Goal: Task Accomplishment & Management: Manage account settings

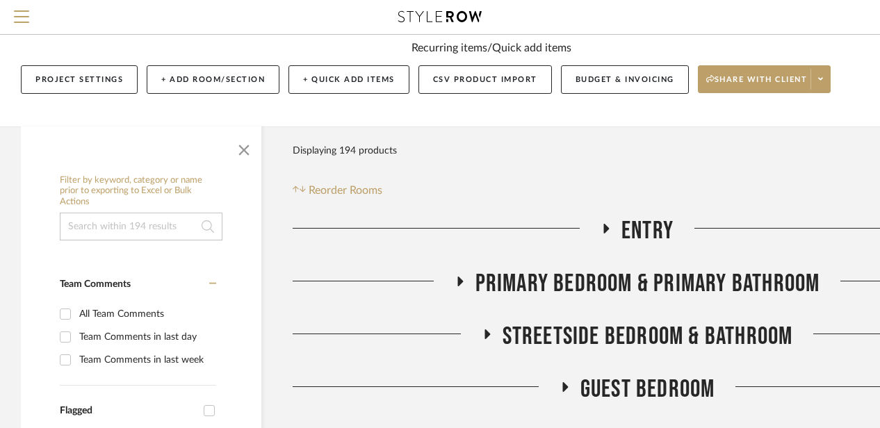
scroll to position [206, 0]
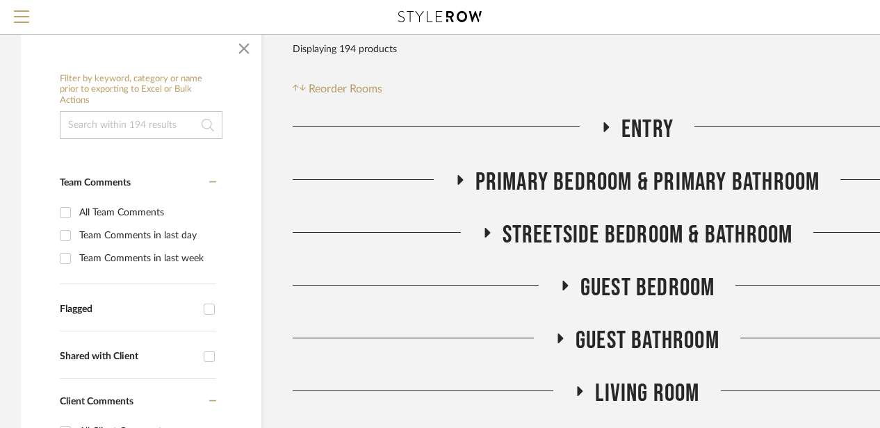
click at [485, 233] on icon at bounding box center [487, 233] width 6 height 10
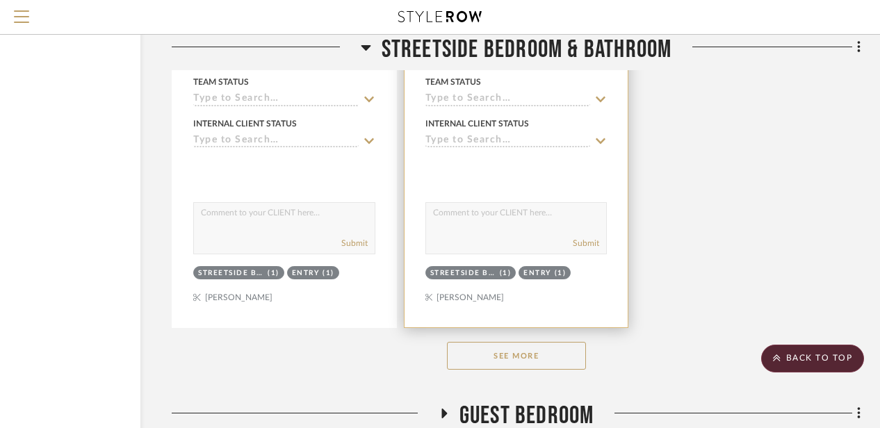
scroll to position [1996, 121]
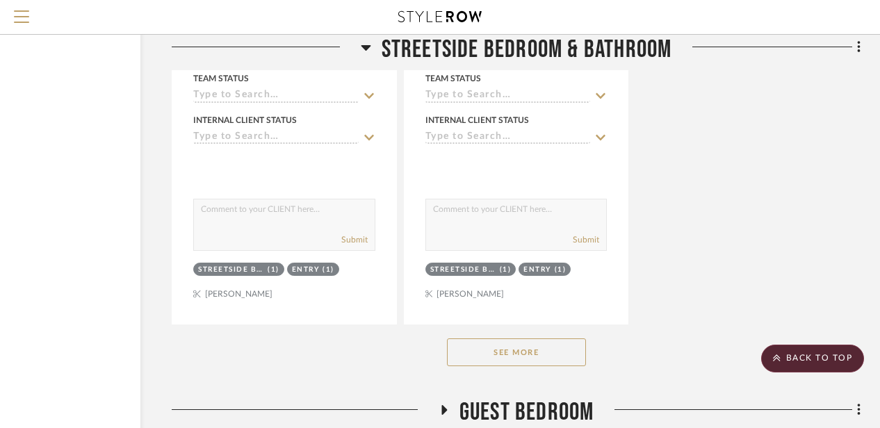
click at [480, 348] on button "See More" at bounding box center [516, 352] width 139 height 28
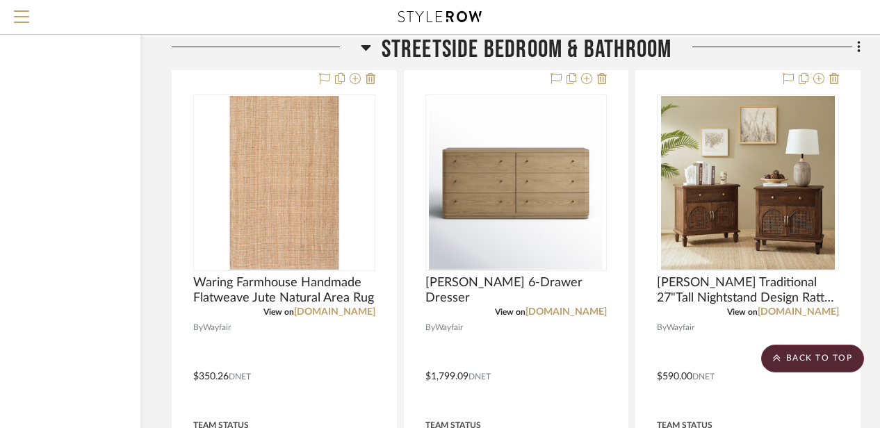
scroll to position [6577, 121]
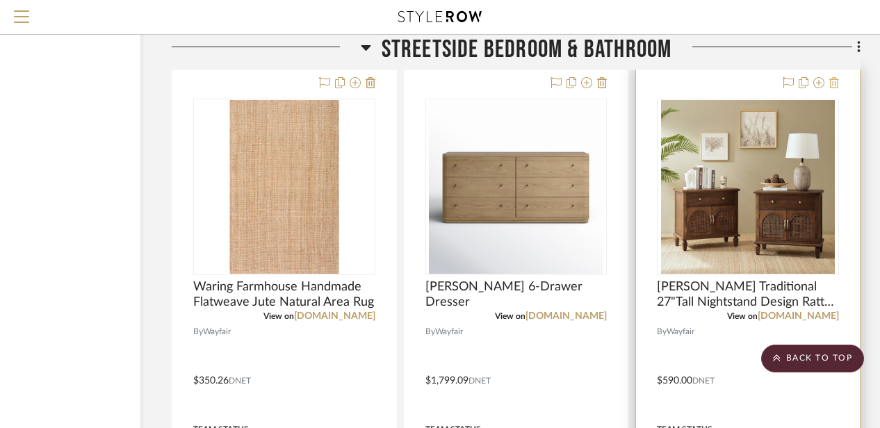
click at [831, 82] on icon at bounding box center [834, 82] width 10 height 11
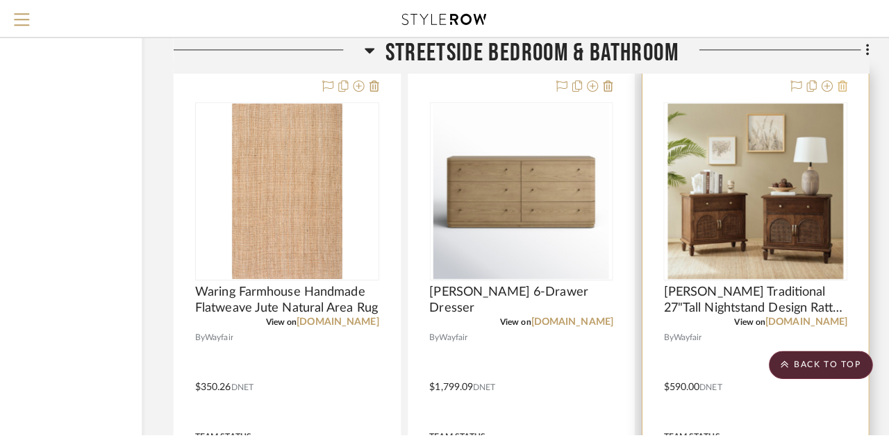
scroll to position [0, 0]
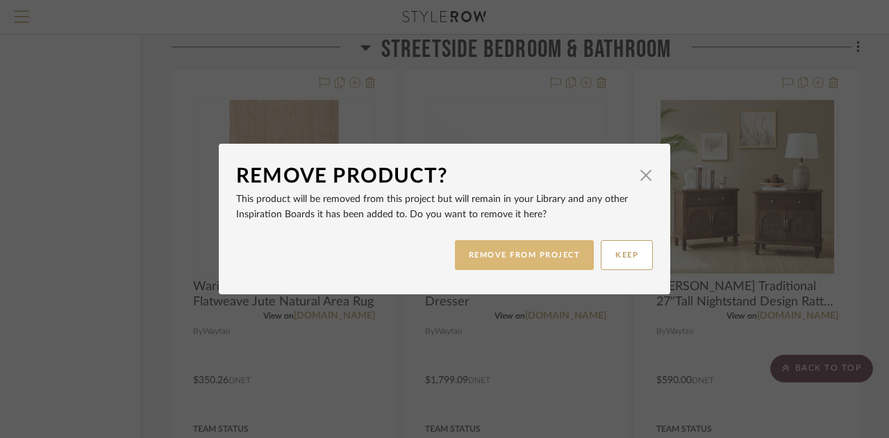
click at [536, 249] on button "REMOVE FROM PROJECT" at bounding box center [525, 255] width 140 height 30
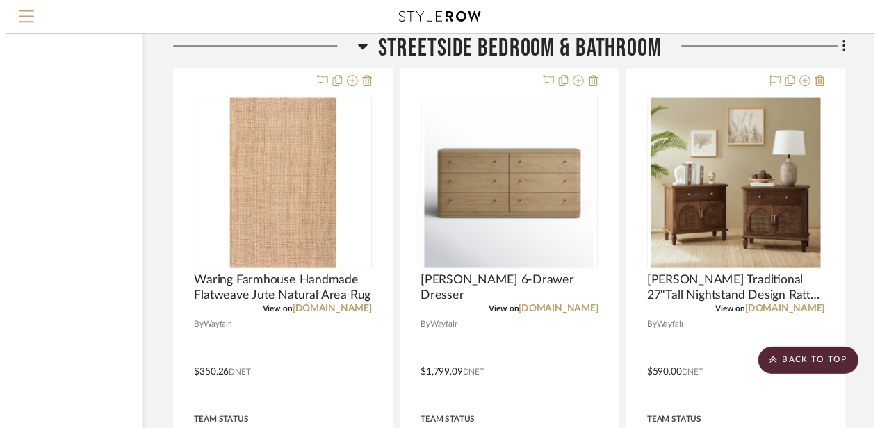
scroll to position [6577, 121]
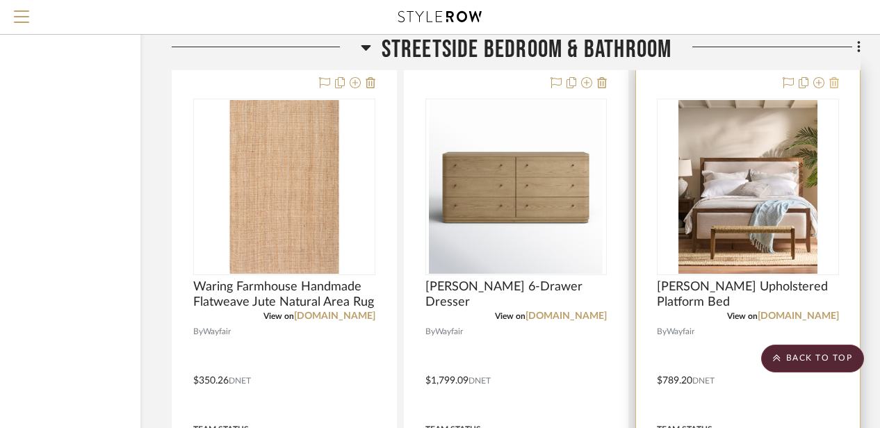
click at [838, 88] on icon at bounding box center [834, 82] width 10 height 11
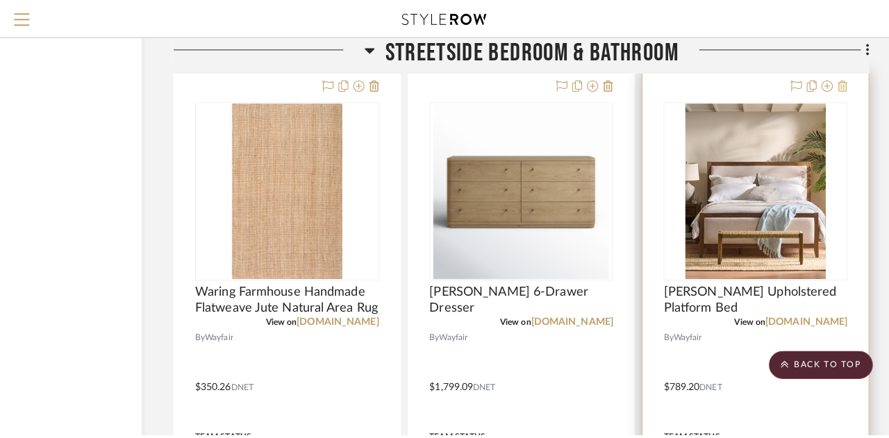
scroll to position [0, 0]
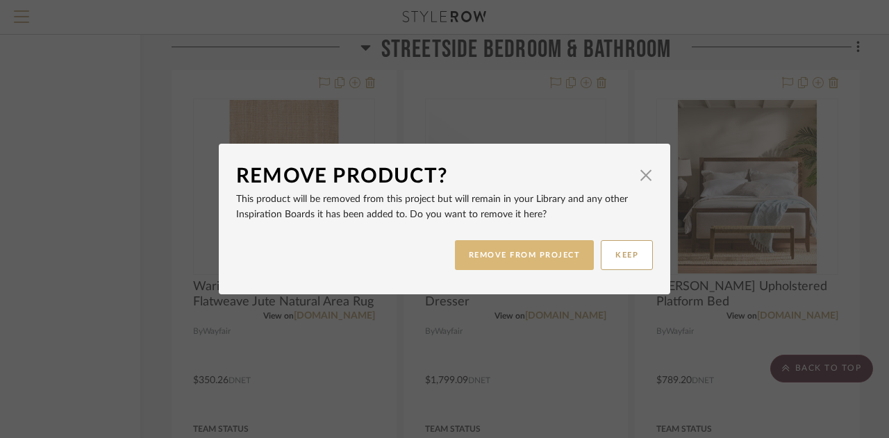
click at [553, 251] on button "REMOVE FROM PROJECT" at bounding box center [525, 255] width 140 height 30
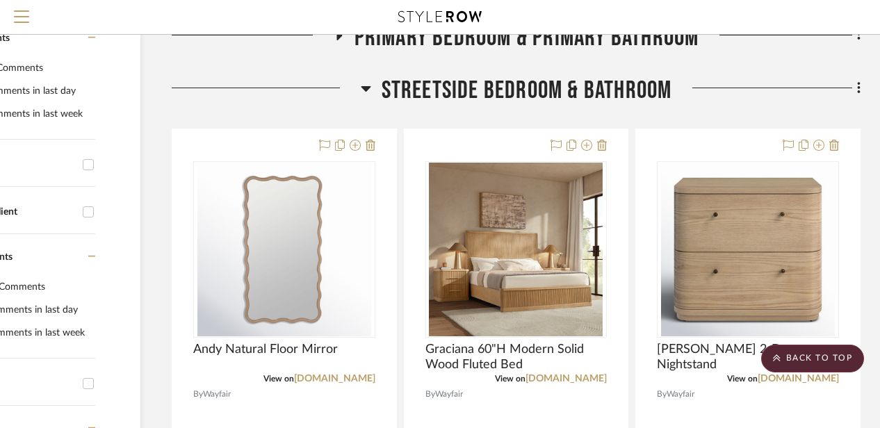
scroll to position [347, 121]
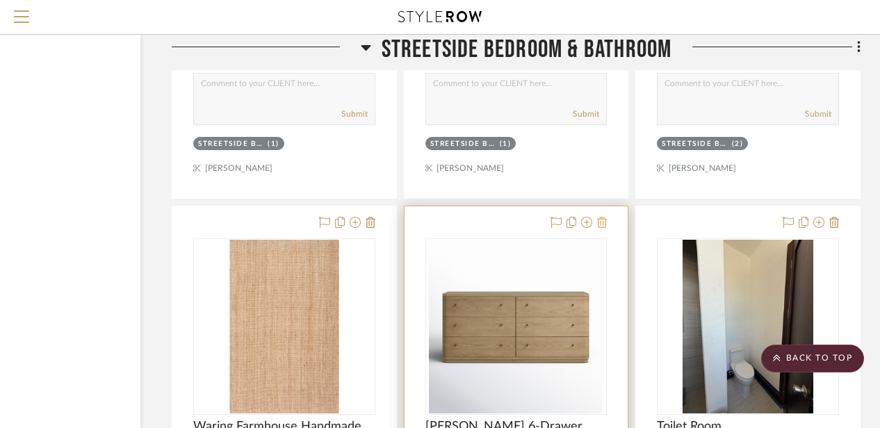
click at [602, 224] on icon at bounding box center [602, 222] width 10 height 11
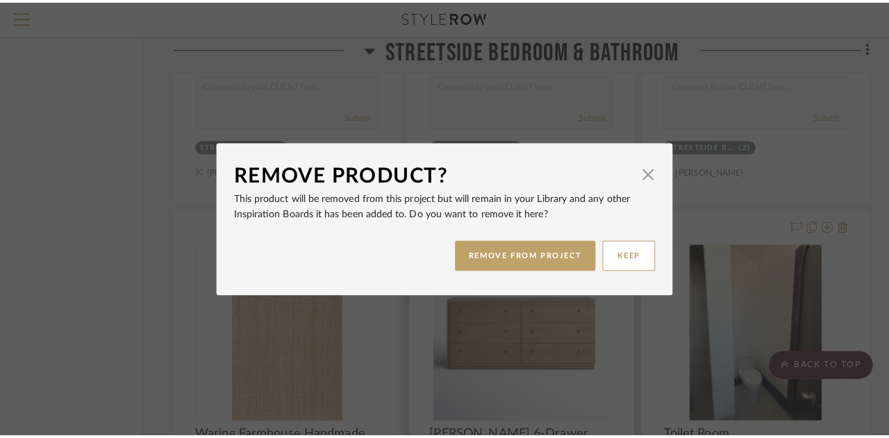
scroll to position [0, 0]
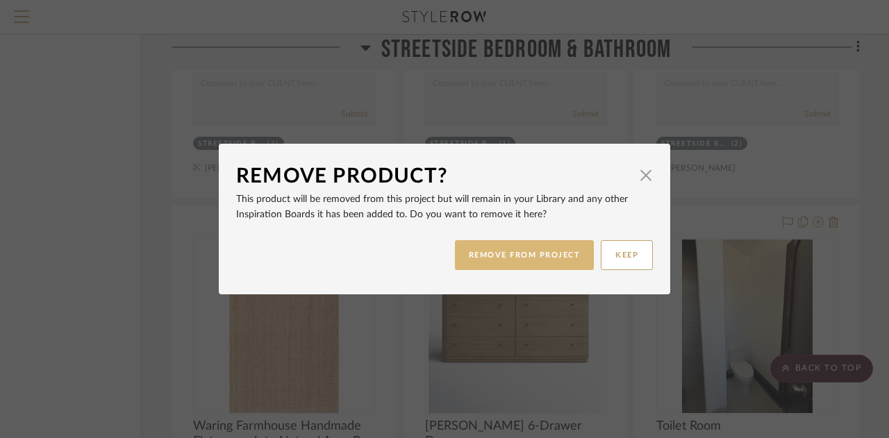
click at [538, 256] on button "REMOVE FROM PROJECT" at bounding box center [525, 255] width 140 height 30
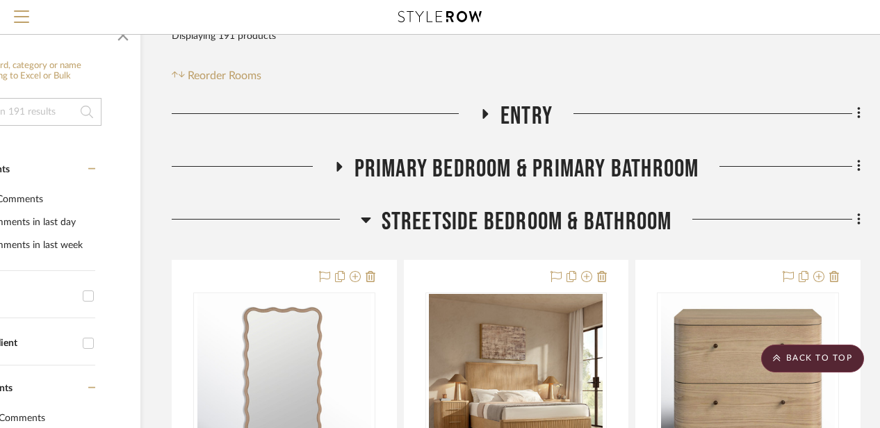
scroll to position [186, 121]
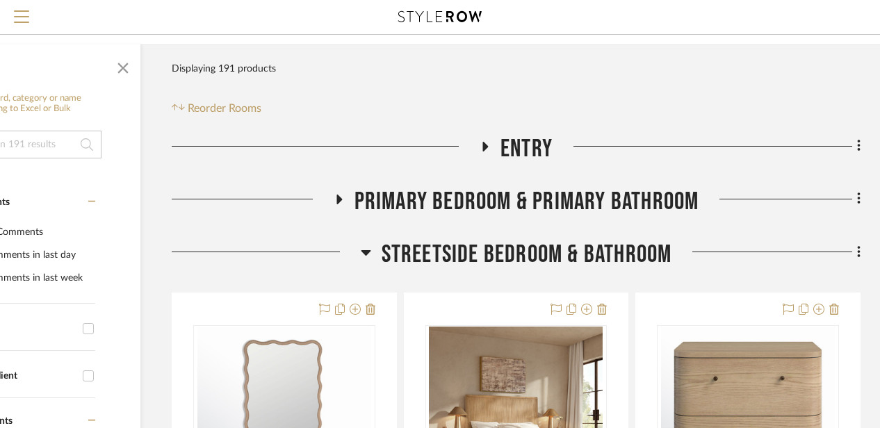
click at [363, 246] on icon at bounding box center [366, 252] width 10 height 17
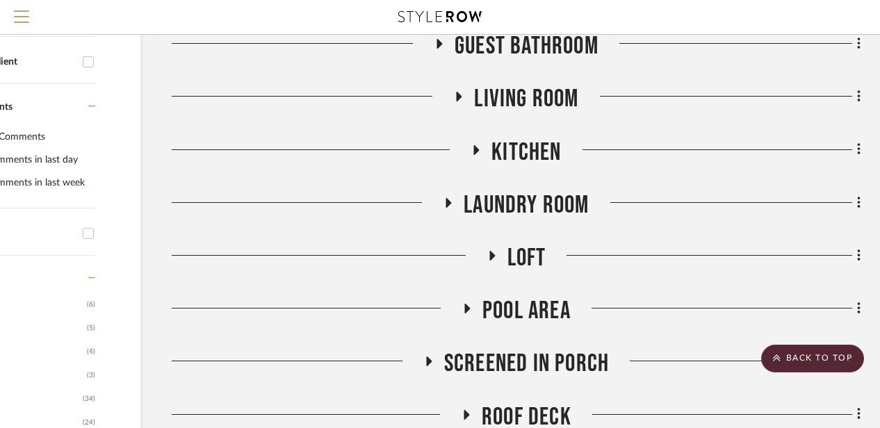
scroll to position [504, 121]
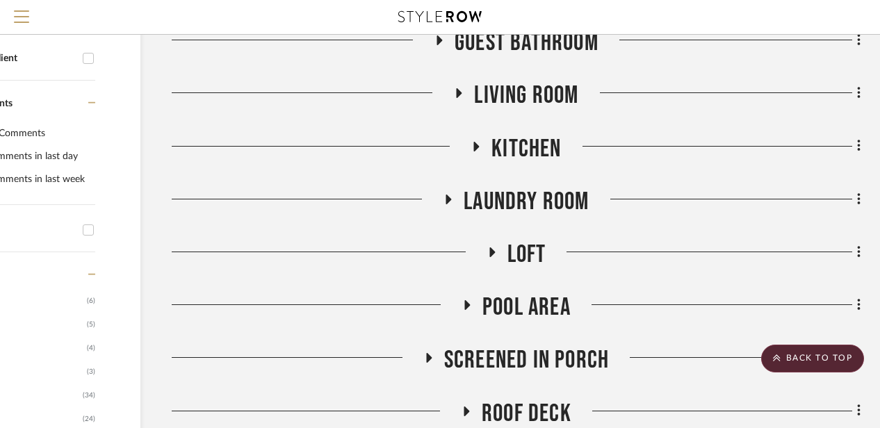
click at [493, 249] on icon at bounding box center [491, 252] width 17 height 10
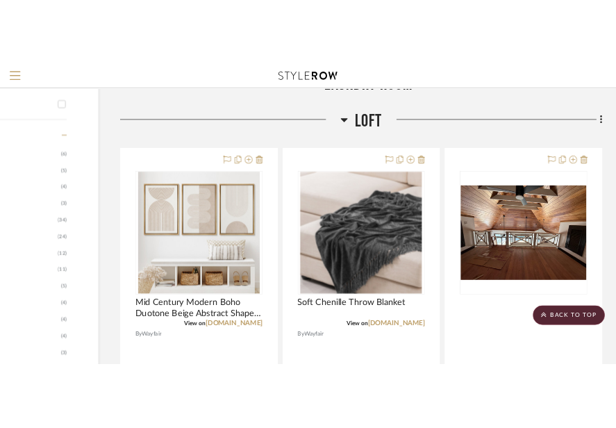
scroll to position [641, 121]
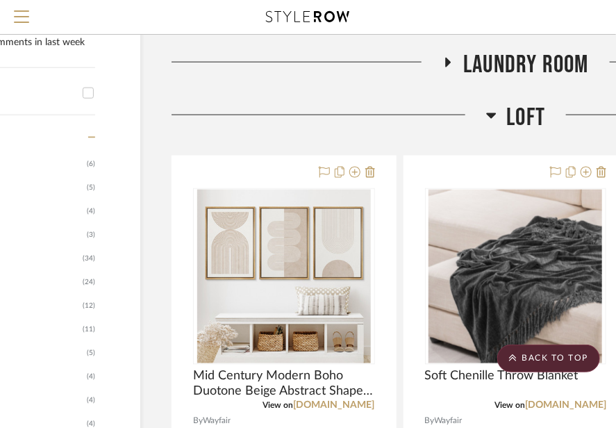
click at [489, 107] on icon at bounding box center [491, 115] width 10 height 17
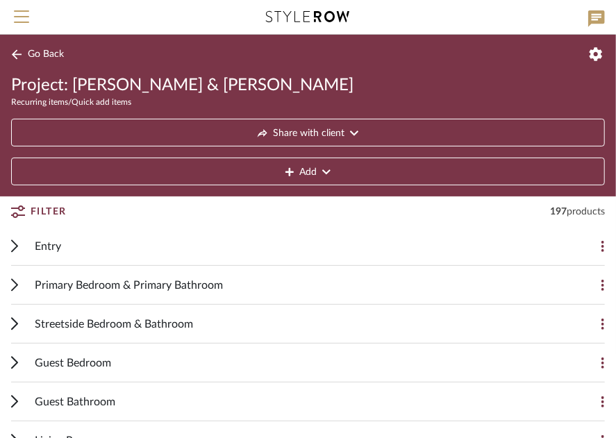
click at [63, 279] on span "Primary Bedroom & Primary Bathroom" at bounding box center [129, 285] width 188 height 17
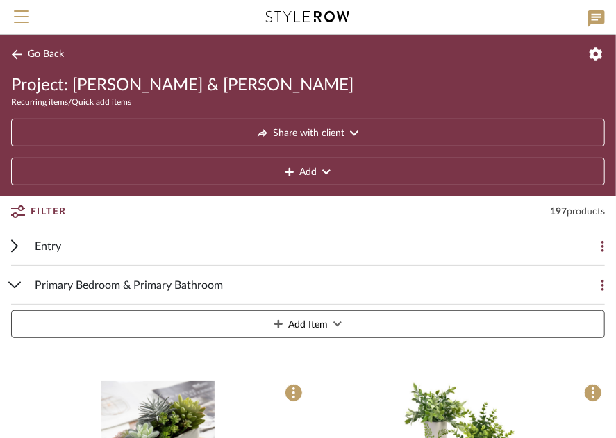
click at [63, 279] on span "Primary Bedroom & Primary Bathroom" at bounding box center [129, 285] width 188 height 17
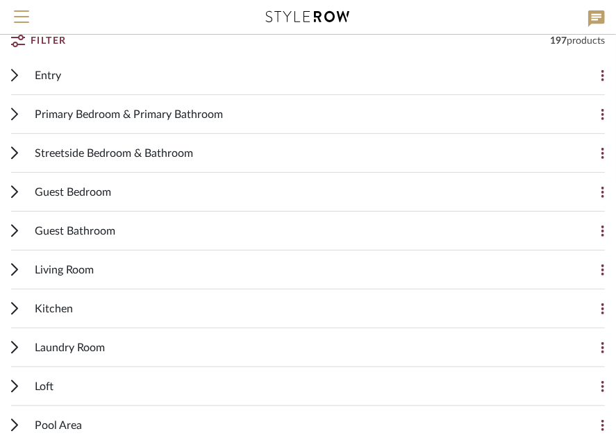
scroll to position [175, 0]
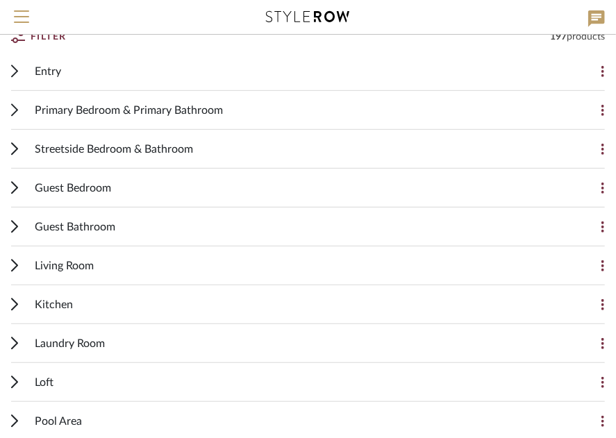
click at [54, 252] on div "Living Room" at bounding box center [298, 266] width 526 height 38
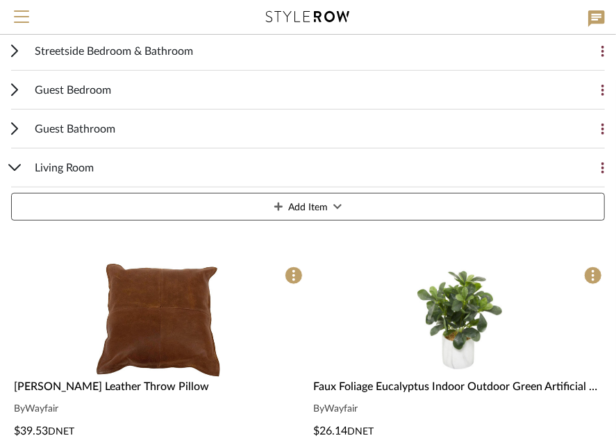
scroll to position [274, 0]
